Goal: Information Seeking & Learning: Check status

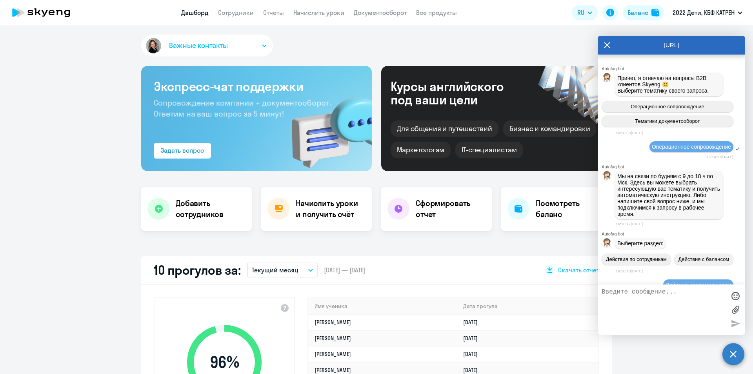
select select "30"
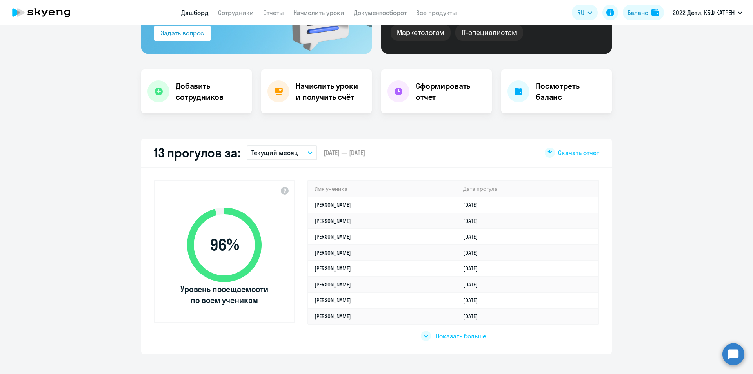
scroll to position [118, 0]
click at [461, 338] on span "Показать больше" at bounding box center [461, 335] width 51 height 9
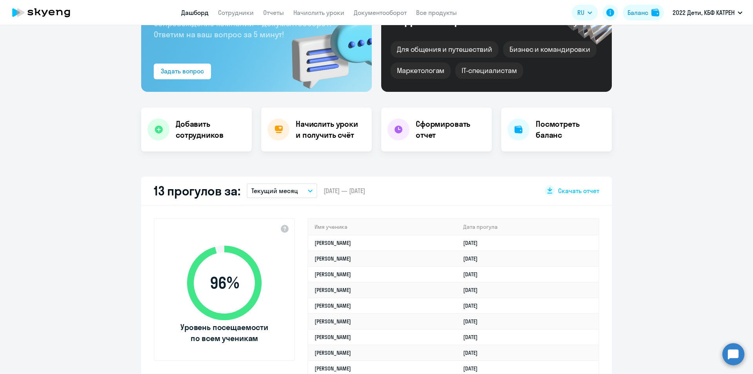
scroll to position [0, 0]
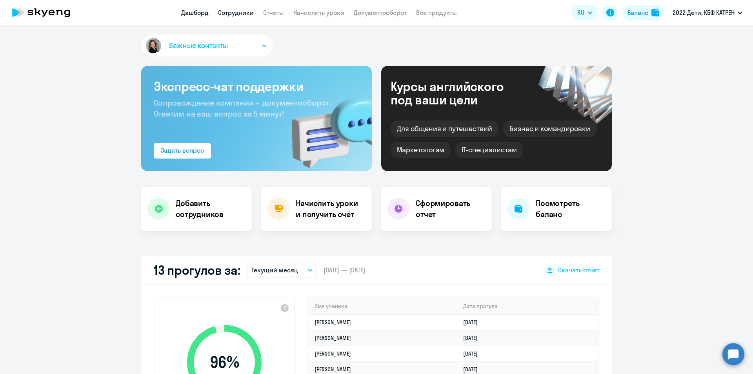
click at [235, 12] on link "Сотрудники" at bounding box center [236, 13] width 36 height 8
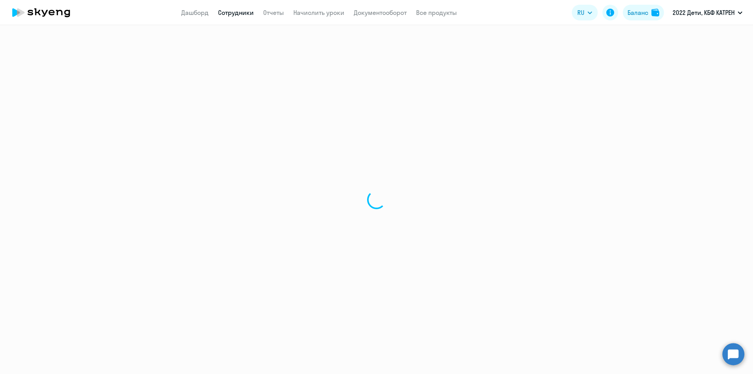
select select "30"
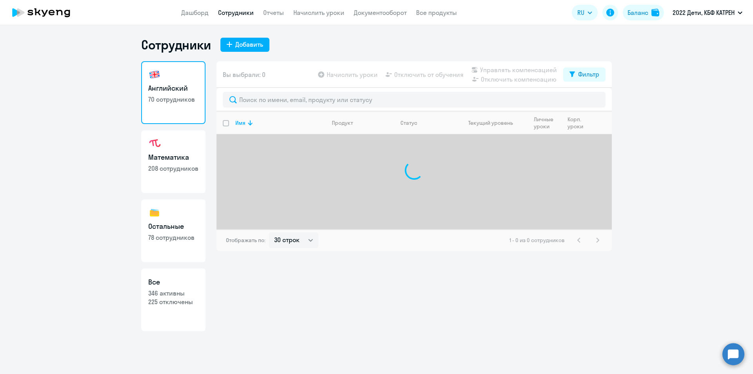
click at [170, 284] on h3 "Все" at bounding box center [173, 282] width 50 height 10
select select "30"
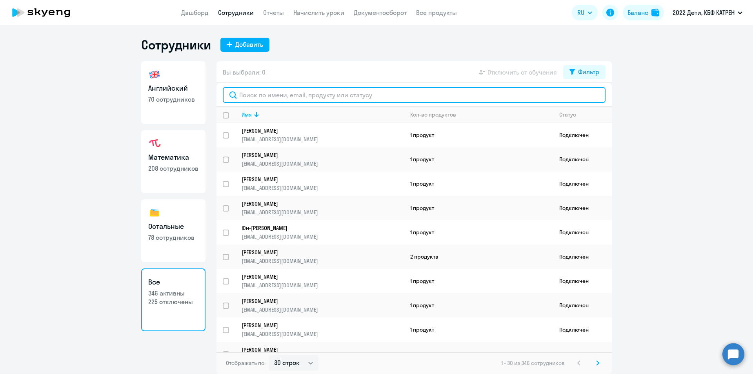
click at [292, 98] on input "text" at bounding box center [414, 95] width 383 height 16
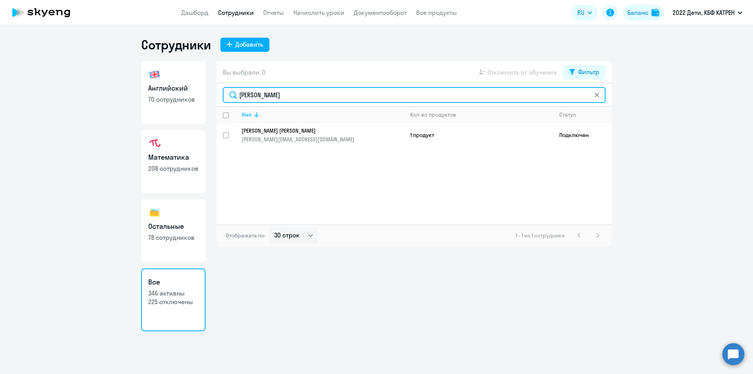
type input "бабашева"
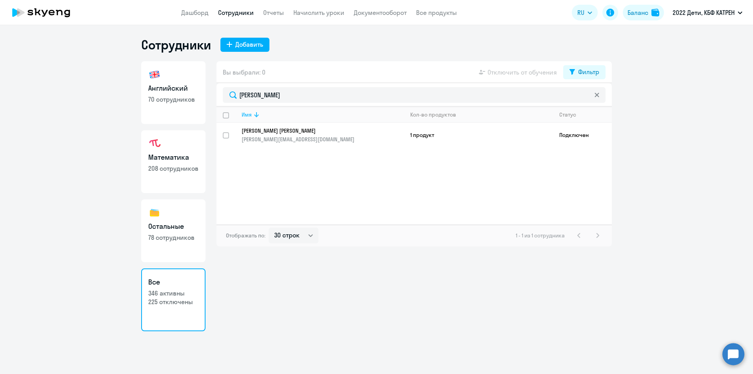
click at [289, 131] on p "Бабашева Ольга Анатольевна" at bounding box center [317, 130] width 151 height 7
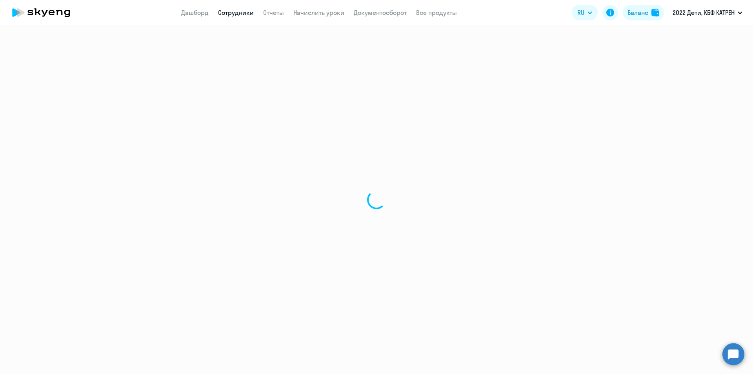
select select "math"
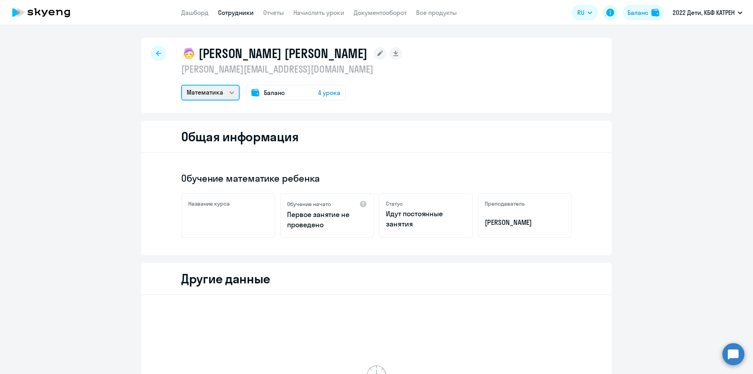
click at [231, 93] on select "Математика" at bounding box center [210, 93] width 58 height 16
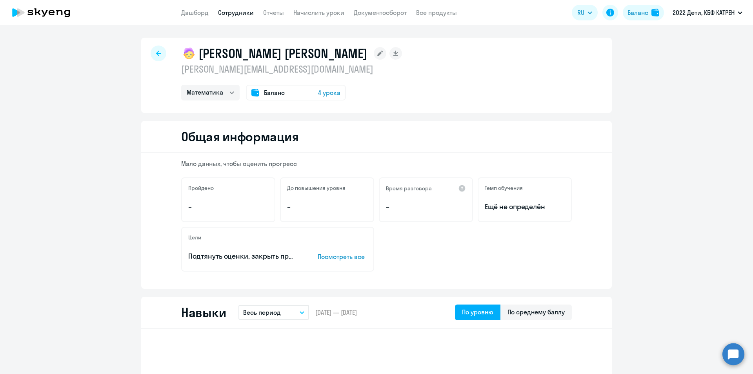
select select "30"
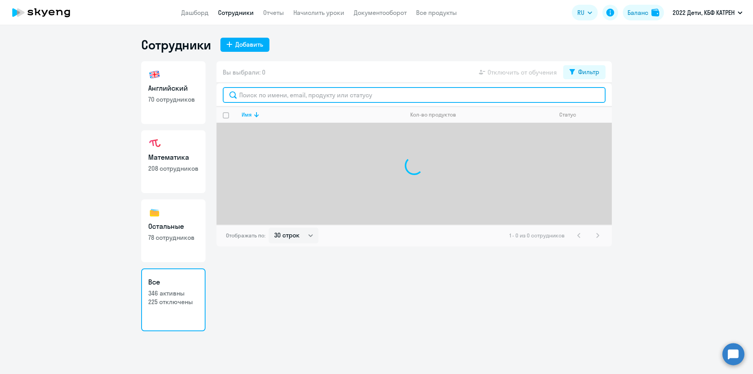
click at [288, 96] on input "text" at bounding box center [414, 95] width 383 height 16
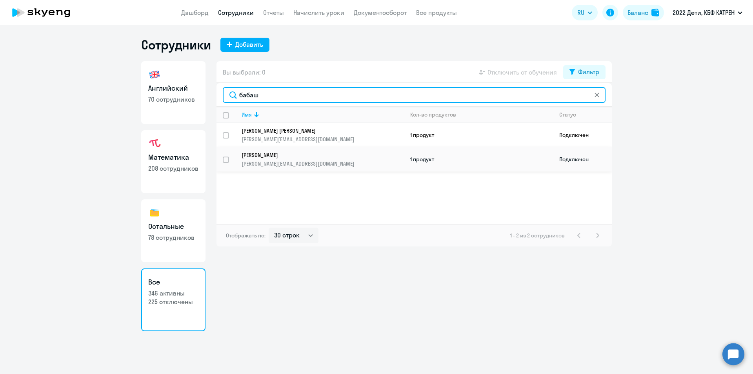
type input "бабаш"
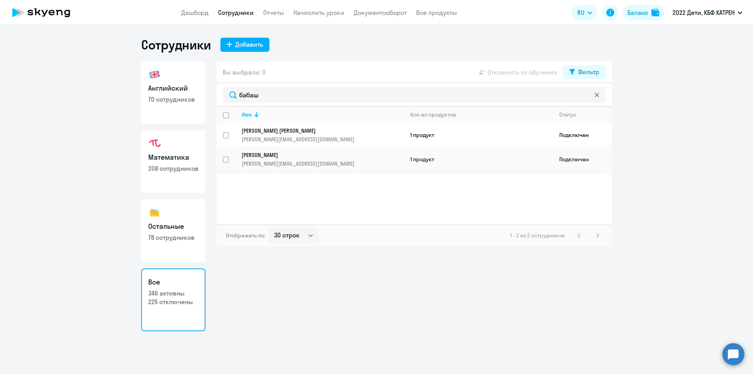
click at [282, 158] on p "Бабашев Владислав Анатольевич" at bounding box center [317, 154] width 151 height 7
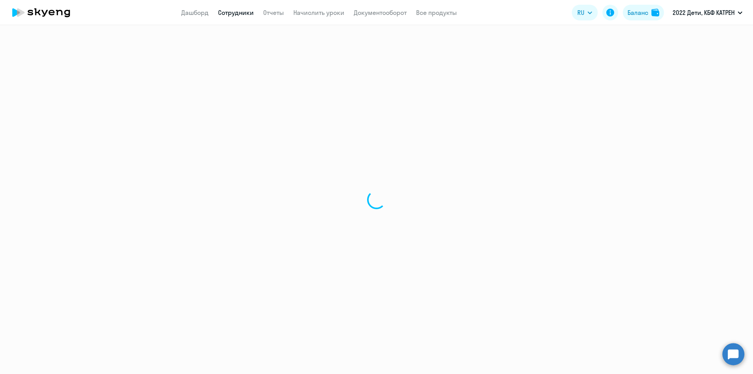
select select "math"
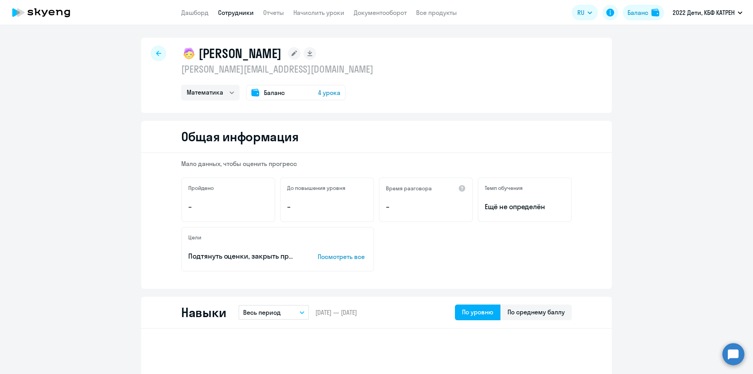
select select "30"
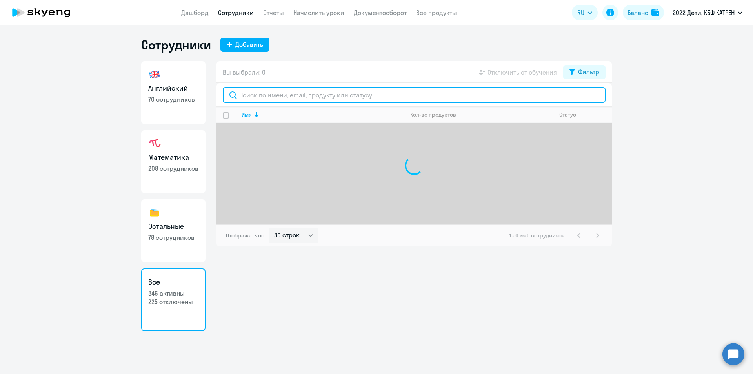
click at [266, 96] on input "text" at bounding box center [414, 95] width 383 height 16
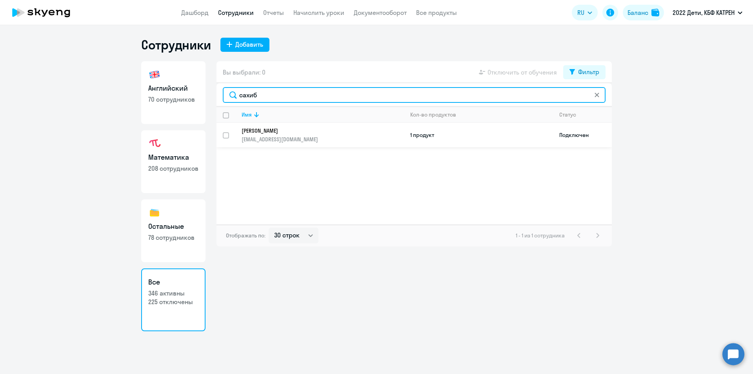
type input "сахиб"
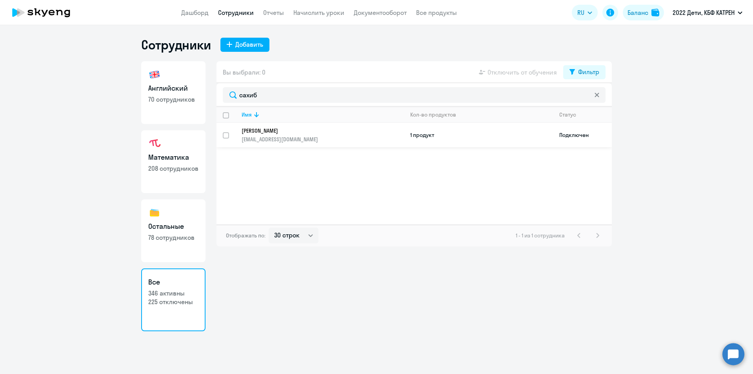
click at [266, 129] on p "[PERSON_NAME]" at bounding box center [317, 130] width 151 height 7
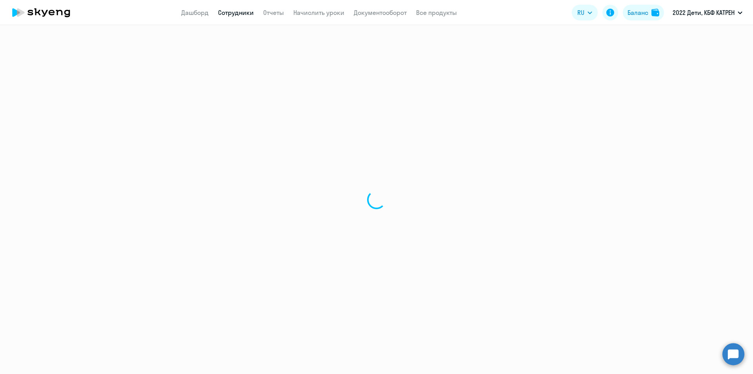
select select "english"
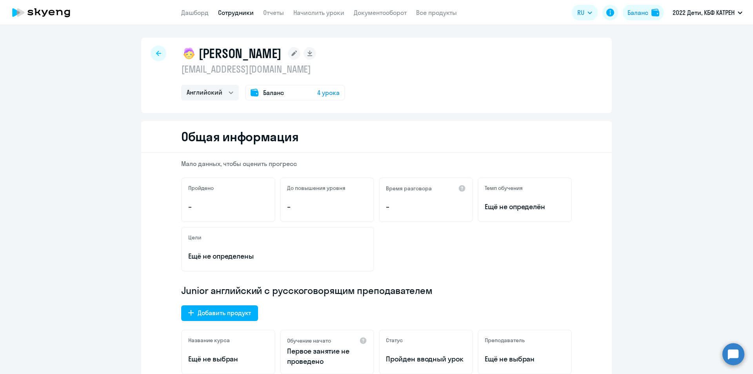
scroll to position [157, 0]
select select "english"
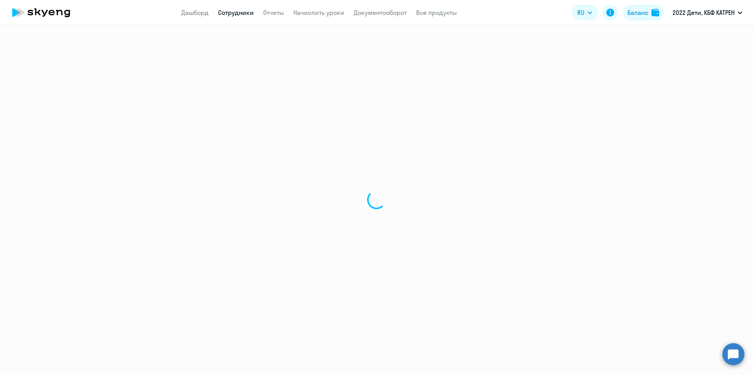
select select "30"
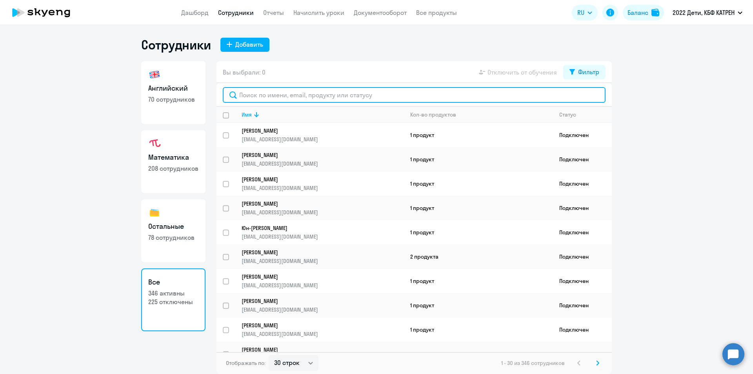
click at [268, 95] on input "text" at bounding box center [414, 95] width 383 height 16
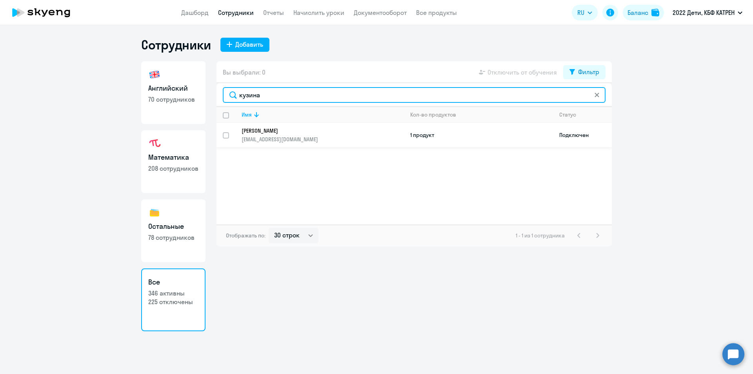
type input "кузина"
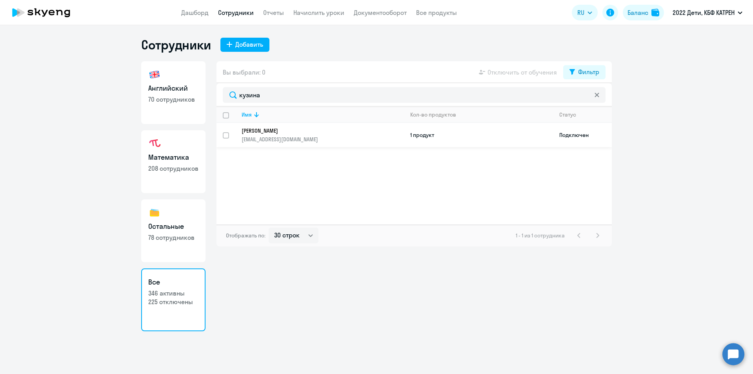
click at [281, 138] on p "[EMAIL_ADDRESS][DOMAIN_NAME]" at bounding box center [323, 139] width 162 height 7
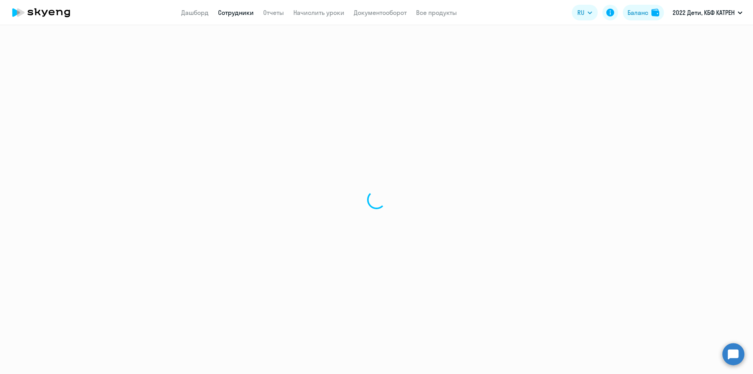
select select "english"
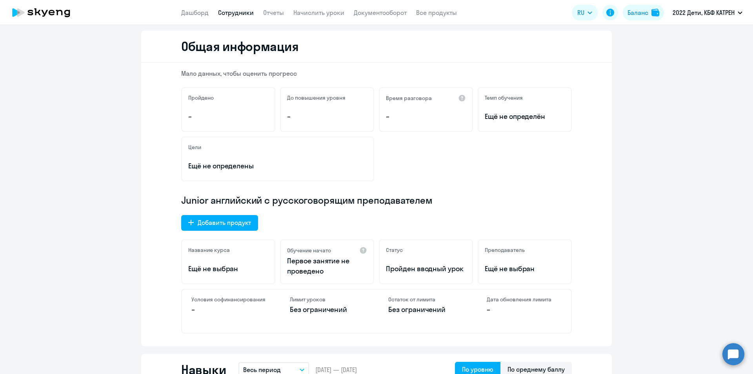
scroll to position [235, 0]
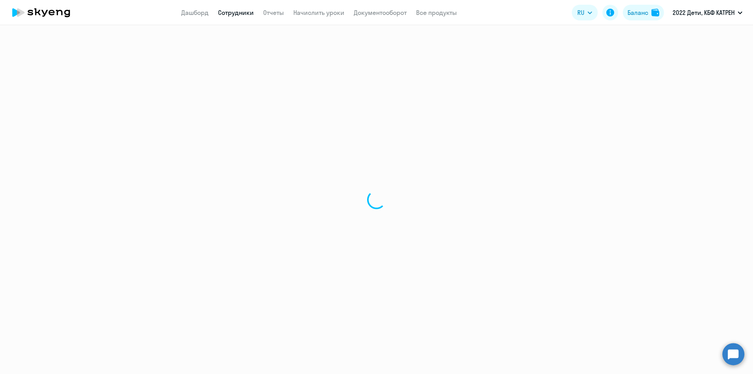
select select "30"
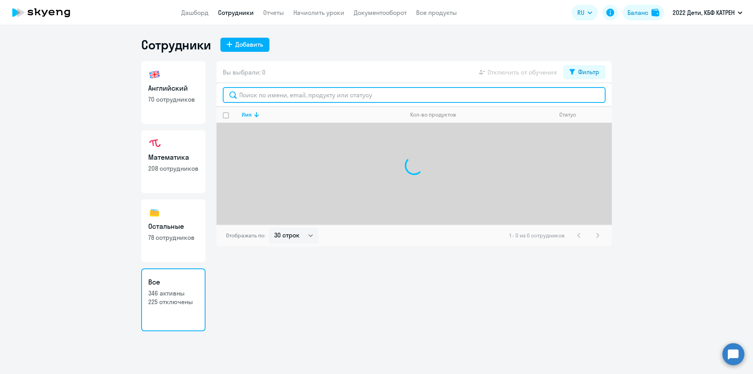
click at [265, 93] on input "text" at bounding box center [414, 95] width 383 height 16
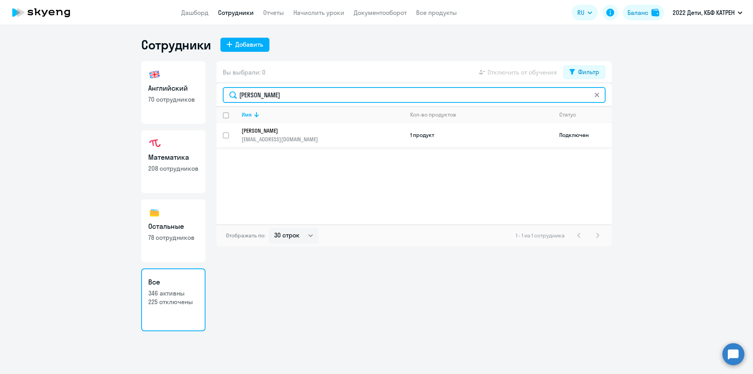
type input "[PERSON_NAME]"
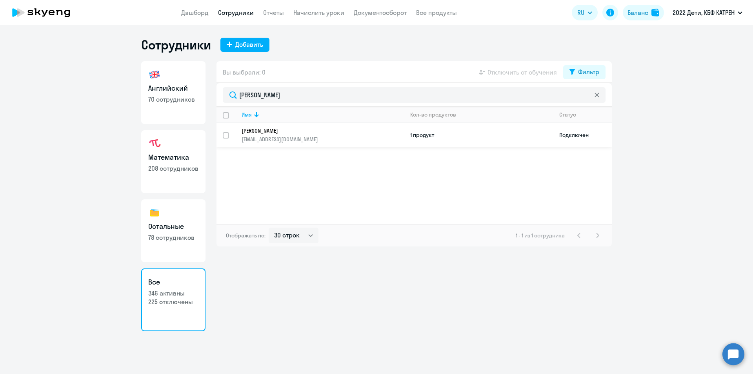
click at [303, 135] on link "[PERSON_NAME] [EMAIL_ADDRESS][DOMAIN_NAME]" at bounding box center [323, 135] width 162 height 16
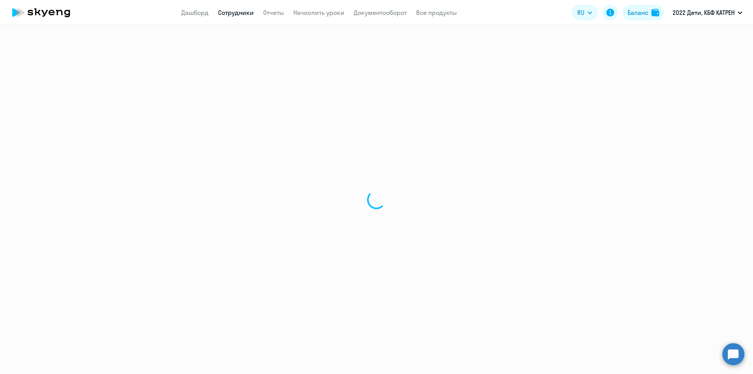
select select "english"
select select "30"
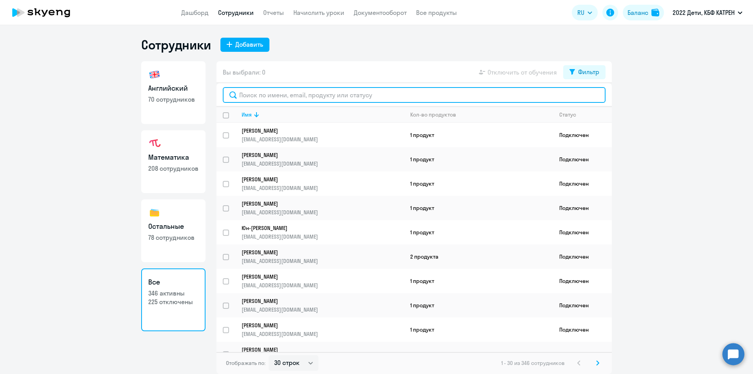
click at [248, 99] on input "text" at bounding box center [414, 95] width 383 height 16
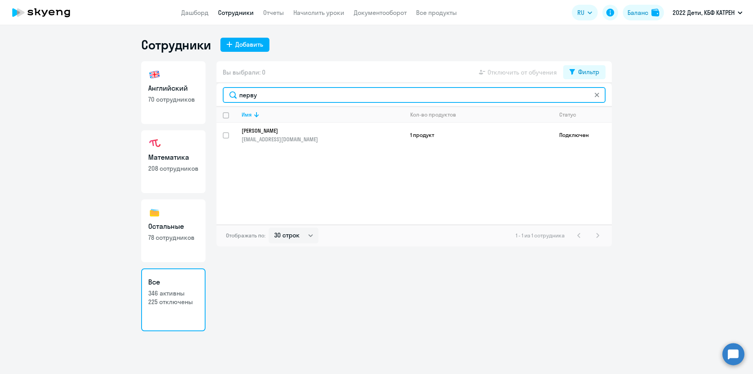
type input "перву"
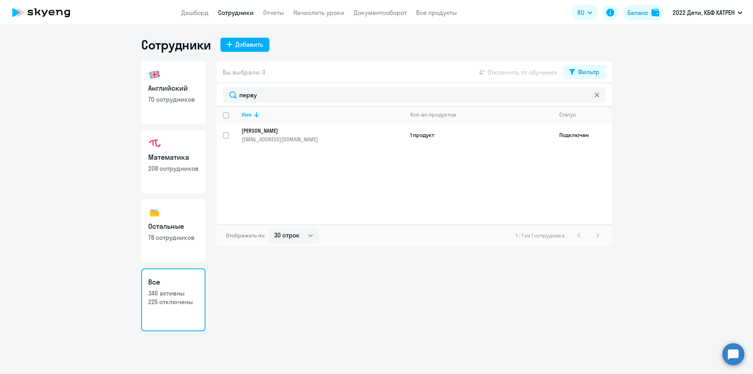
click at [275, 129] on p "[PERSON_NAME]" at bounding box center [317, 130] width 151 height 7
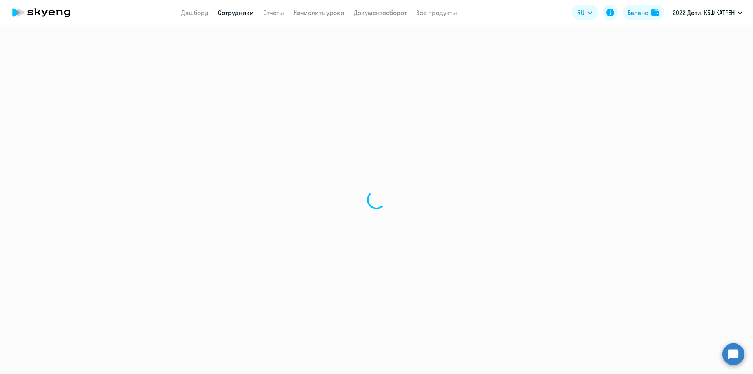
select select "math"
select select "30"
